Goal: Task Accomplishment & Management: Use online tool/utility

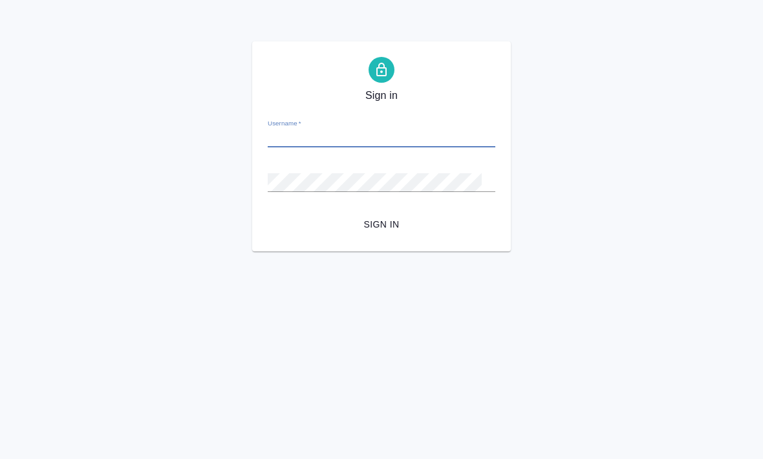
scroll to position [1, 0]
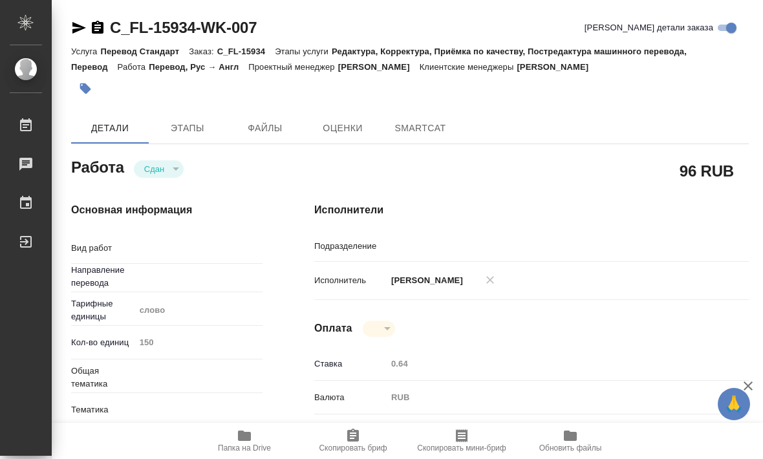
type textarea "Перевод"
type textarea "x"
type input "рус-англ"
type textarea "x"
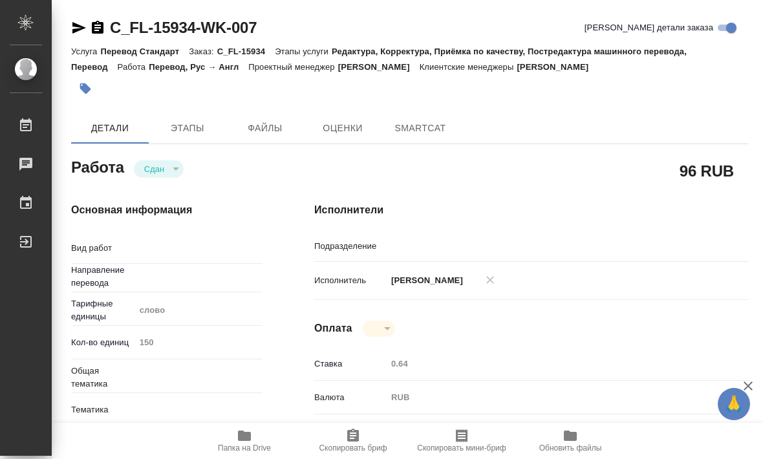
type textarea "x"
type input "Прямая загрузка (шаблонные документы)"
type textarea "x"
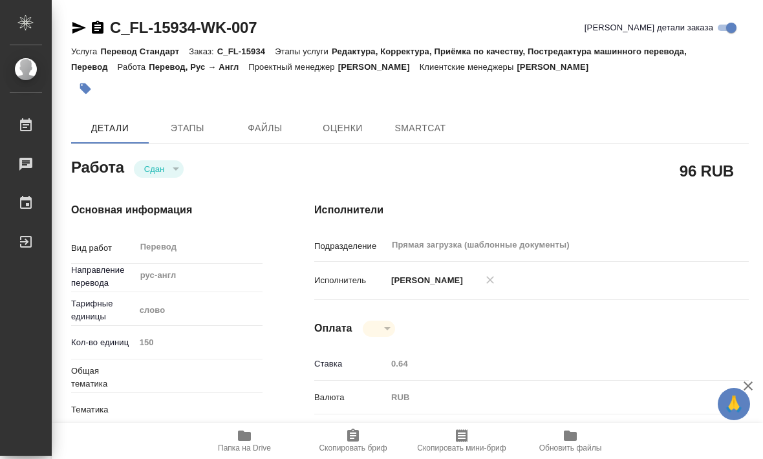
type textarea "x"
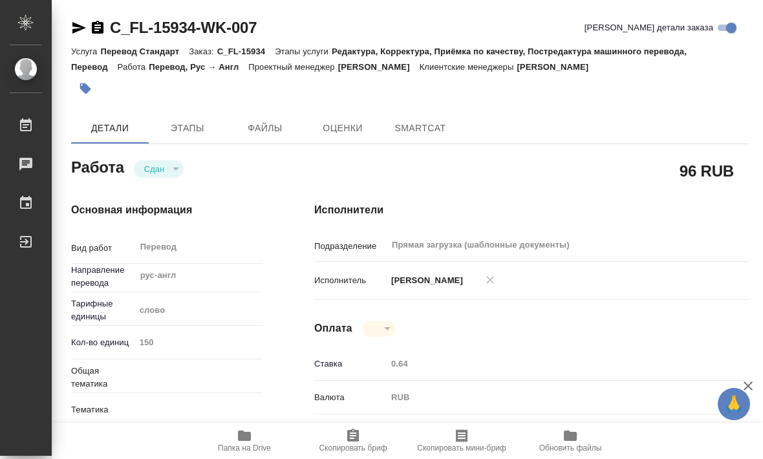
type textarea "x"
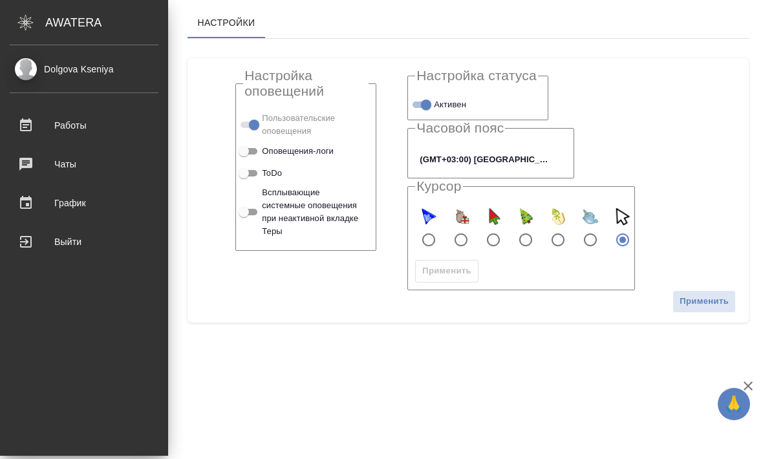
click at [52, 136] on link "Работы" at bounding box center [84, 125] width 162 height 32
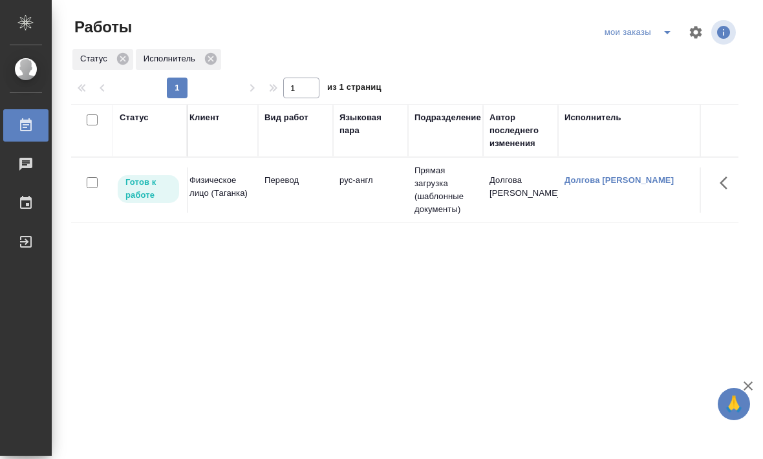
scroll to position [0, 173]
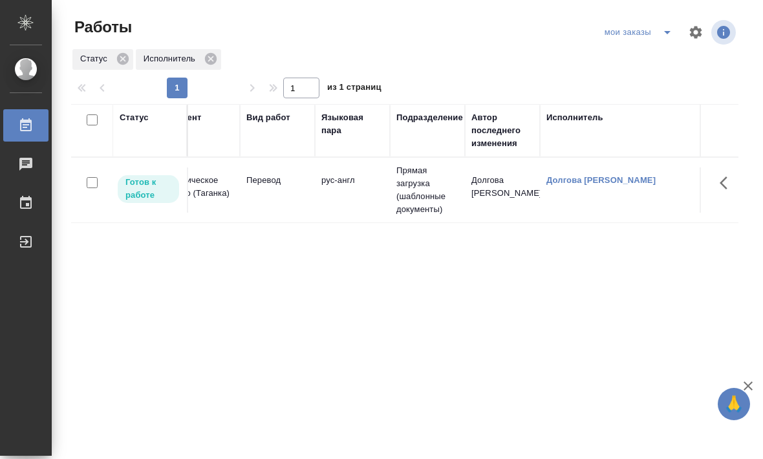
click at [292, 203] on td "Перевод" at bounding box center [277, 189] width 75 height 45
